Goal: Check status: Check status

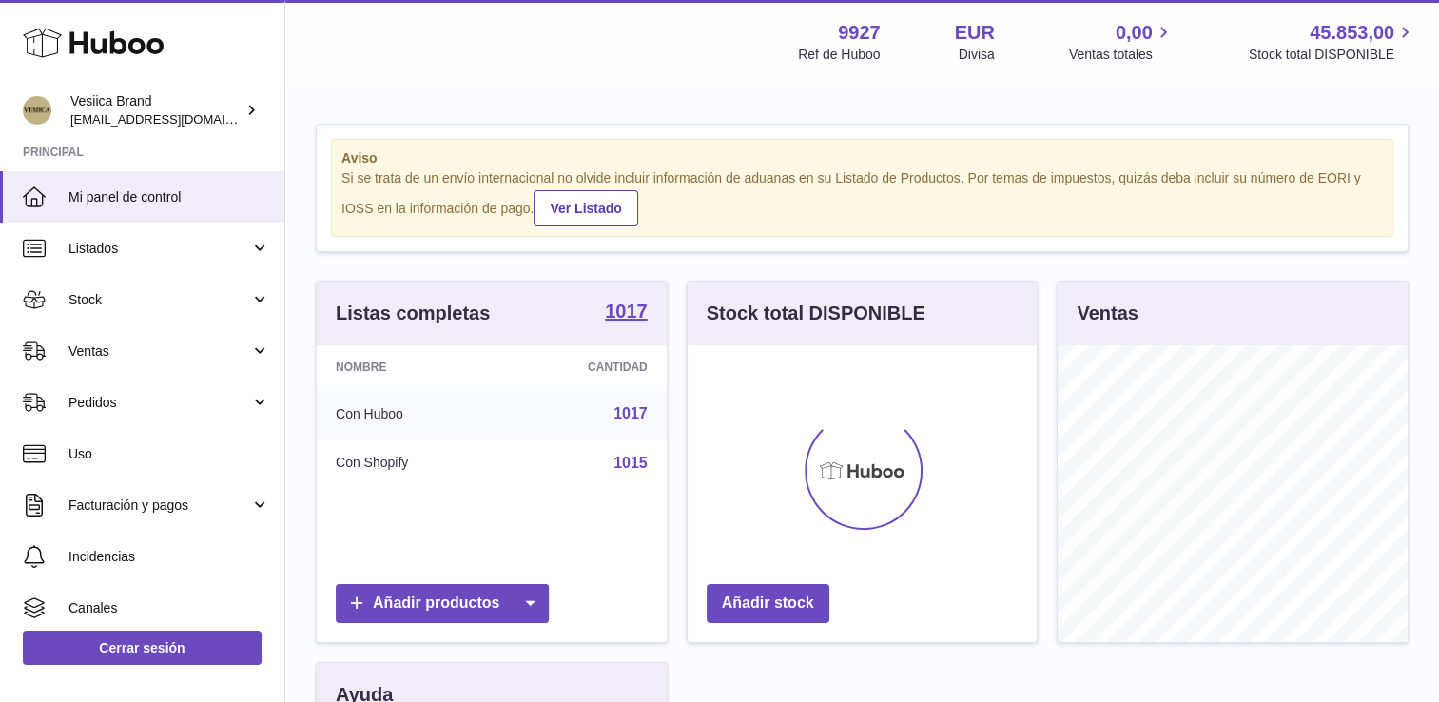
scroll to position [297, 350]
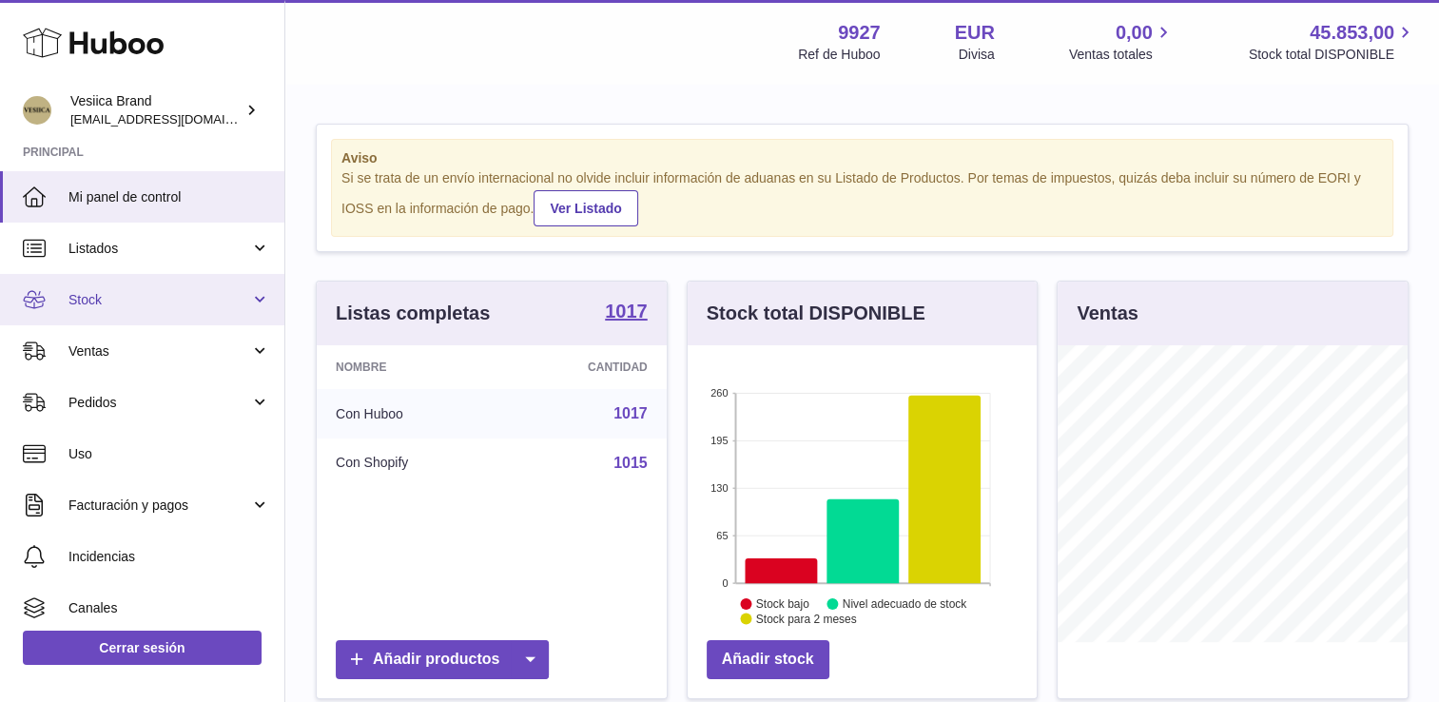
click at [168, 297] on span "Stock" at bounding box center [160, 300] width 182 height 18
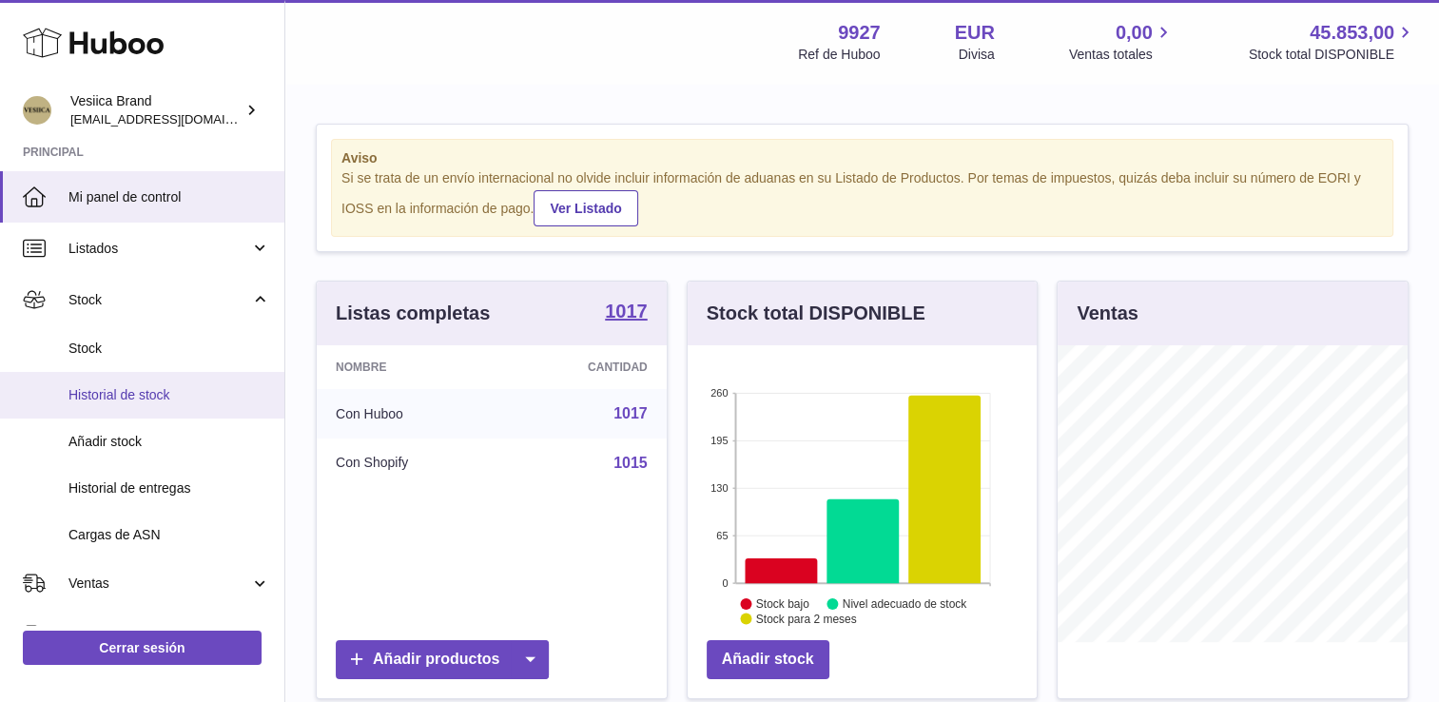
click at [153, 398] on span "Historial de stock" at bounding box center [170, 395] width 202 height 18
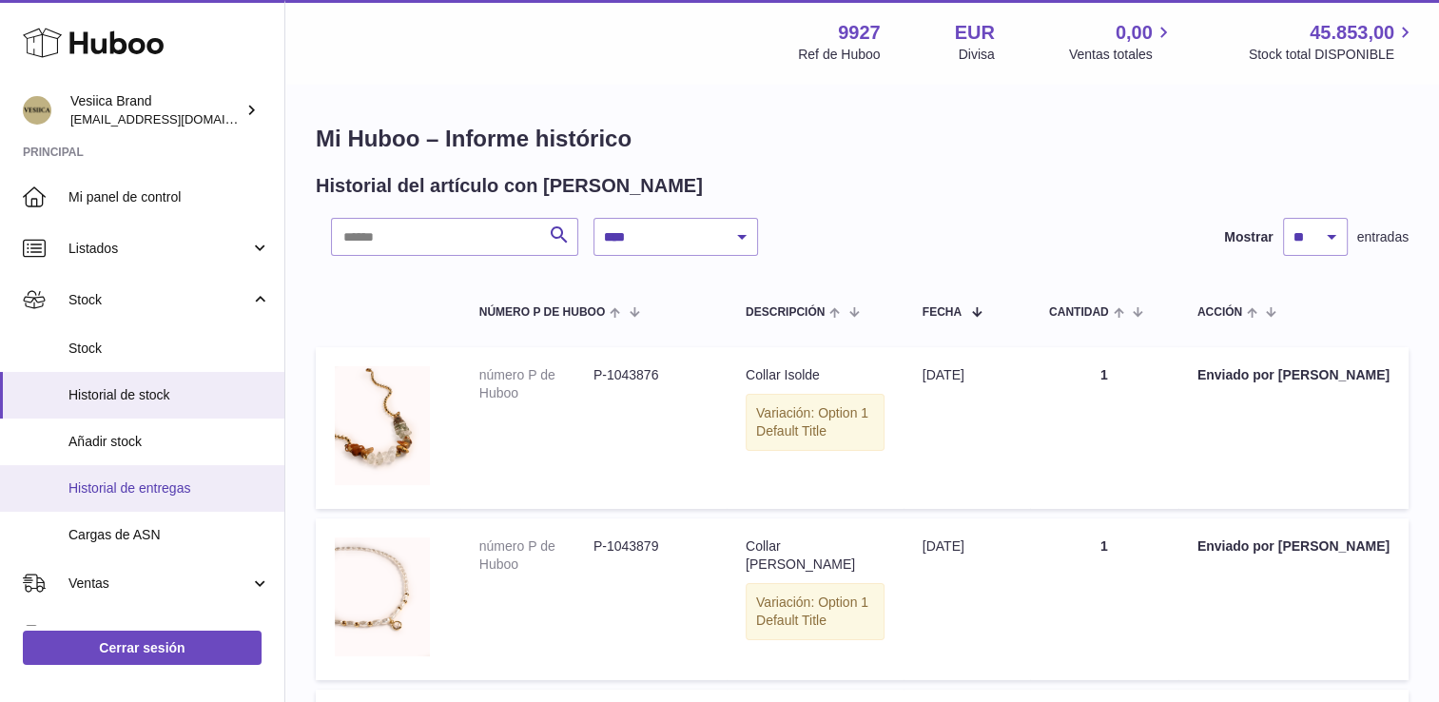
click at [157, 497] on link "Historial de entregas" at bounding box center [142, 488] width 284 height 47
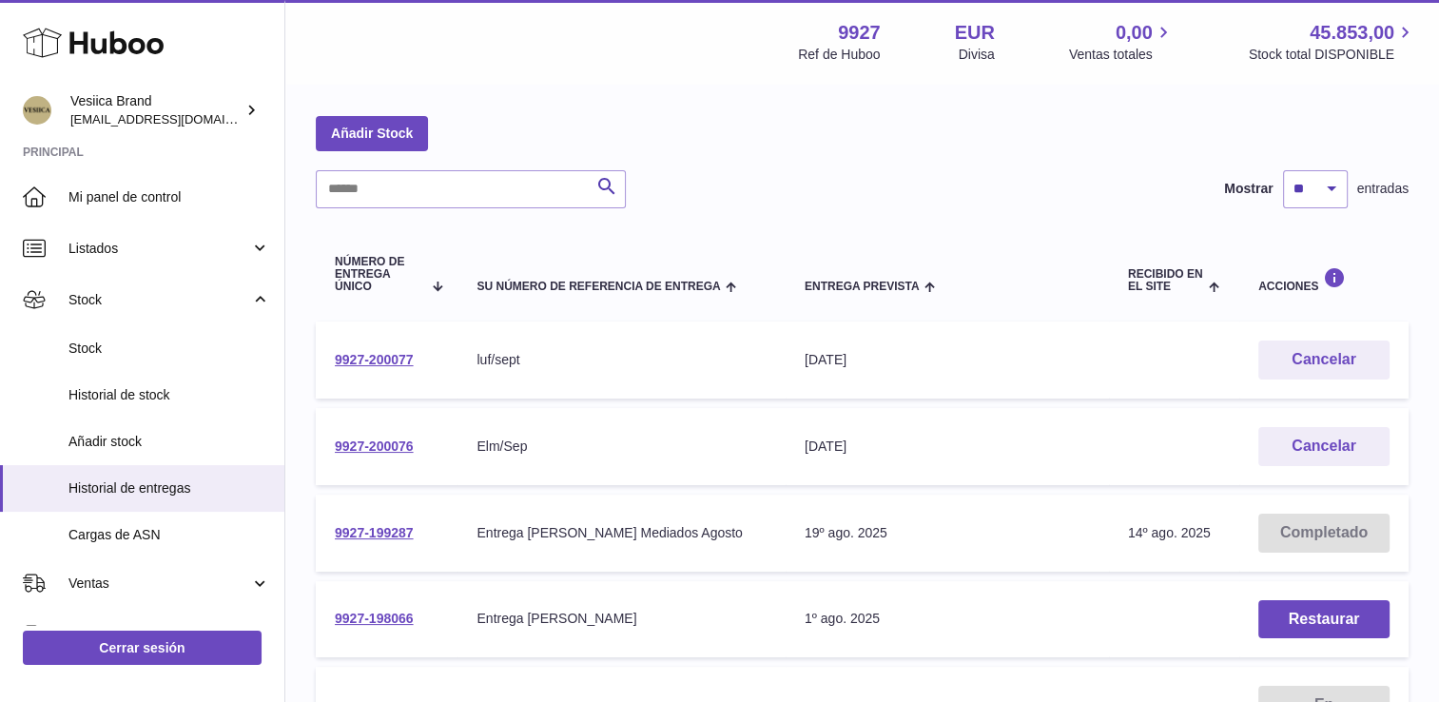
scroll to position [95, 0]
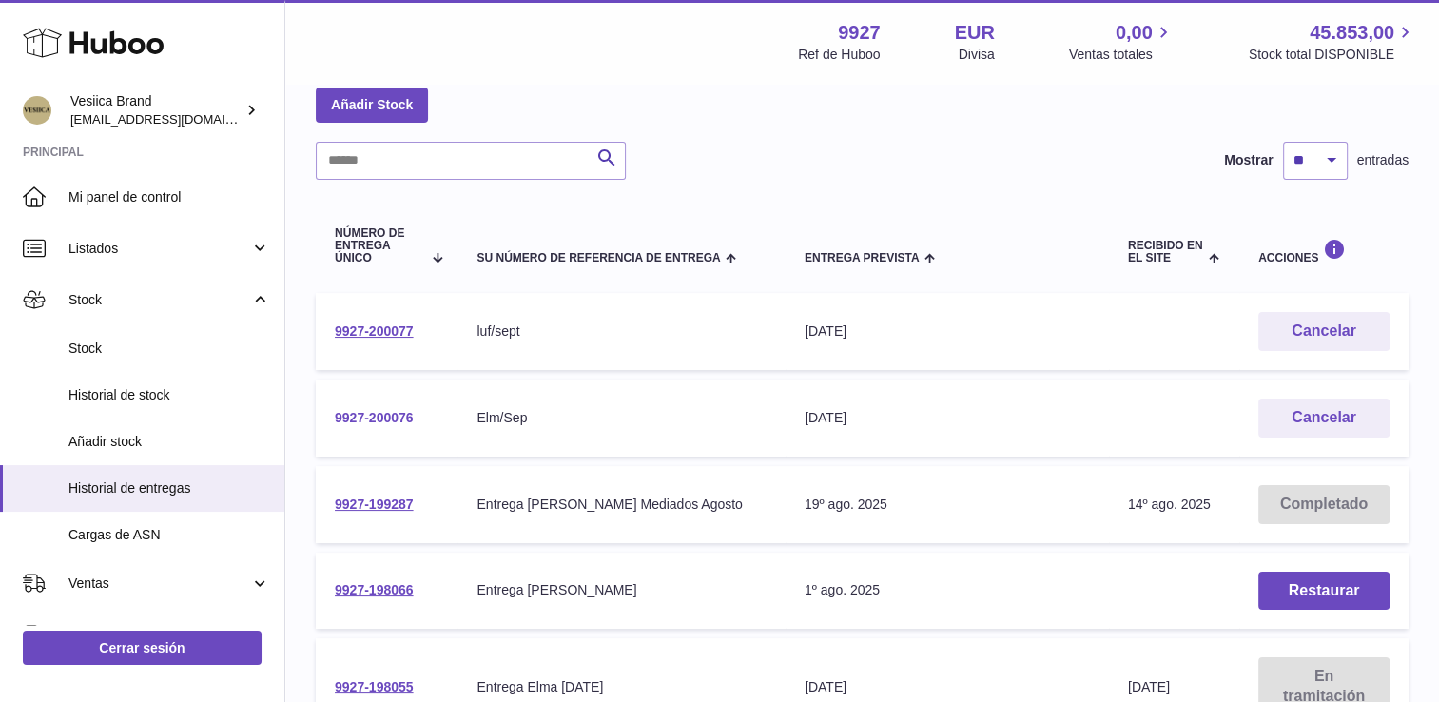
click at [354, 417] on link "9927-200076" at bounding box center [374, 417] width 79 height 15
click at [381, 333] on link "9927-200077" at bounding box center [374, 330] width 79 height 15
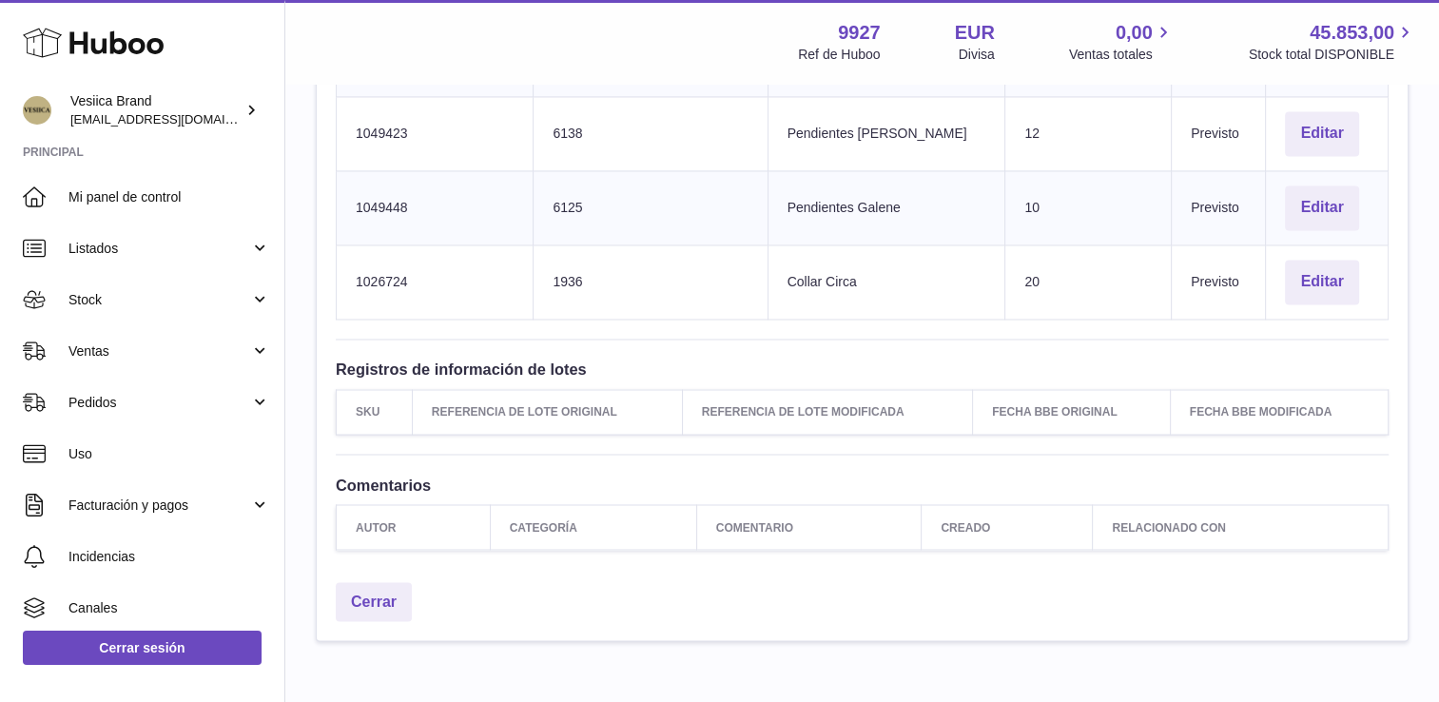
scroll to position [3208, 0]
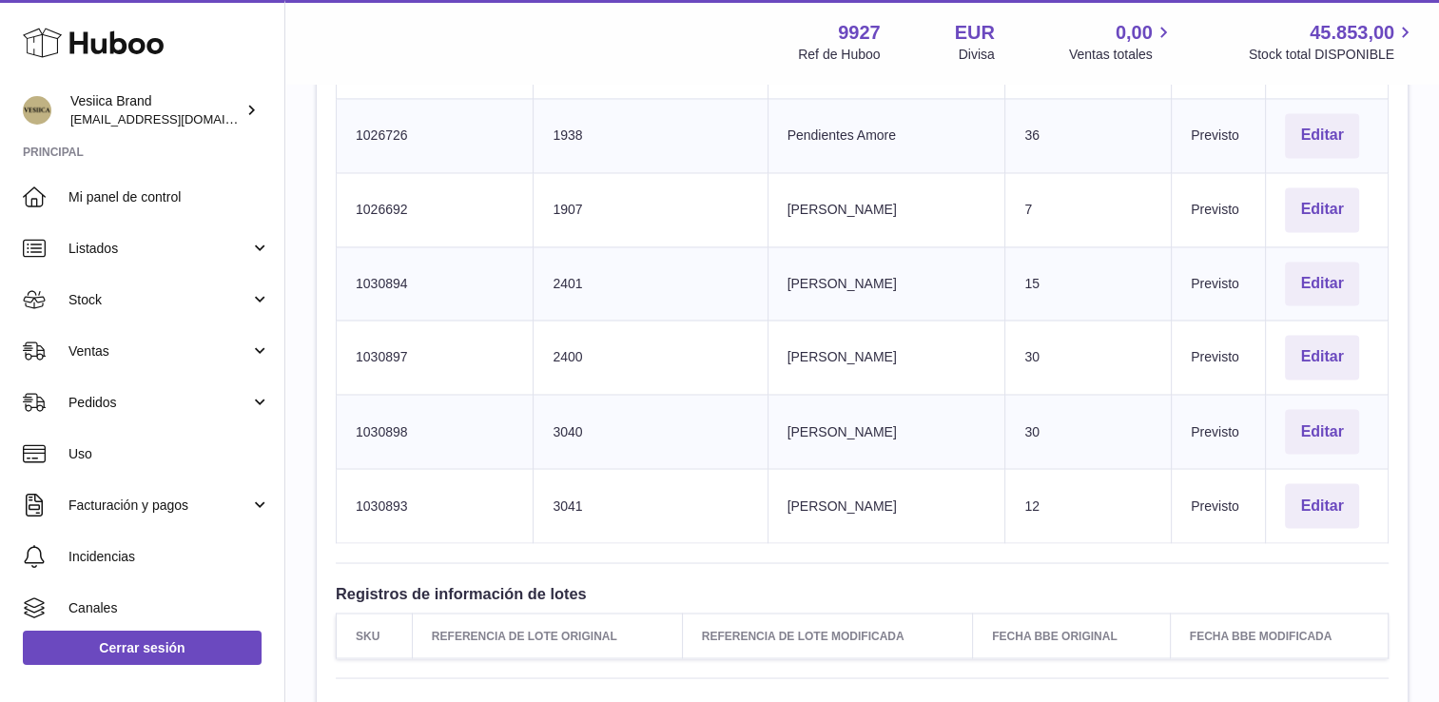
scroll to position [3235, 0]
